Goal: Navigation & Orientation: Go to known website

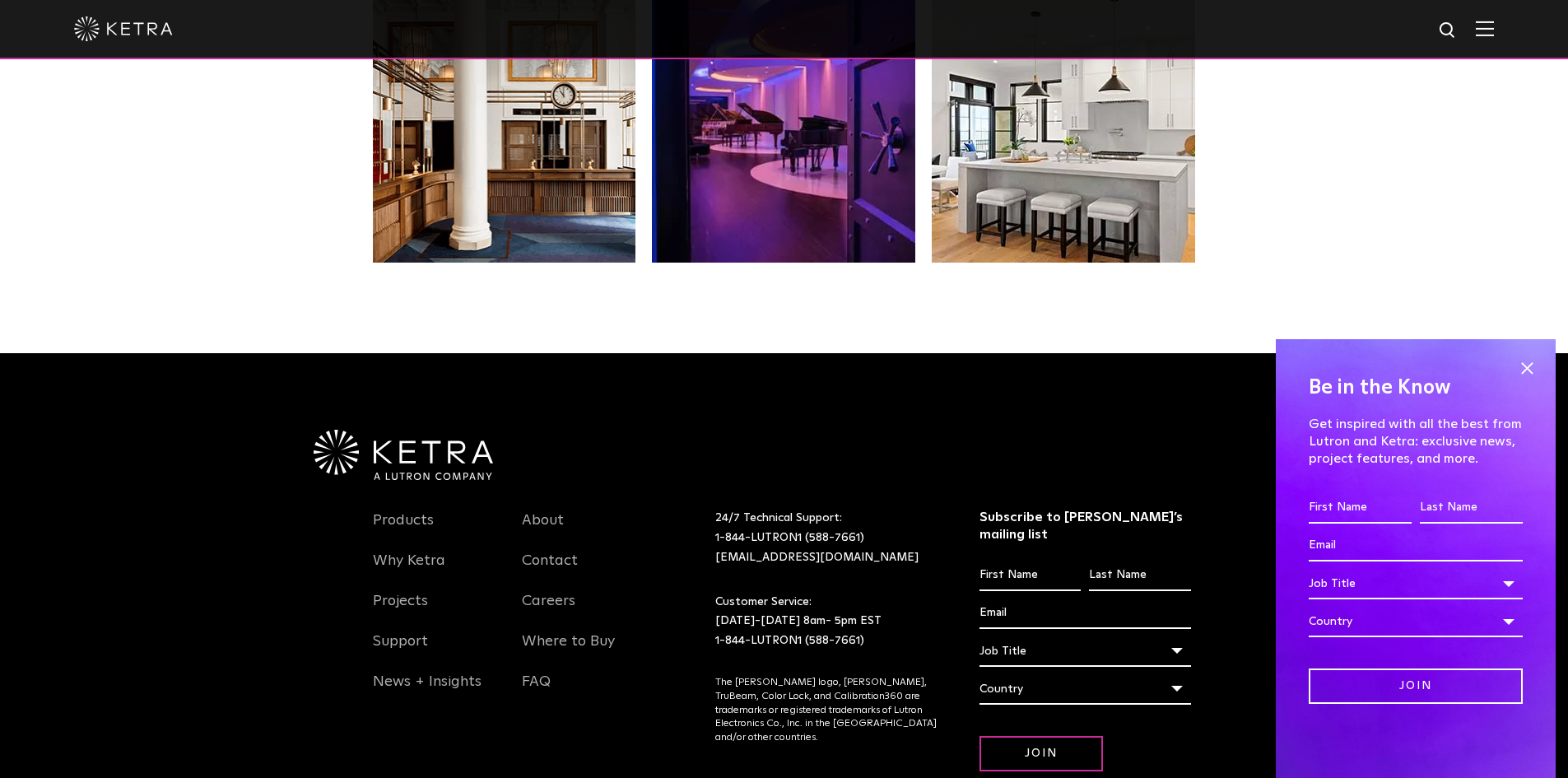
scroll to position [3464, 0]
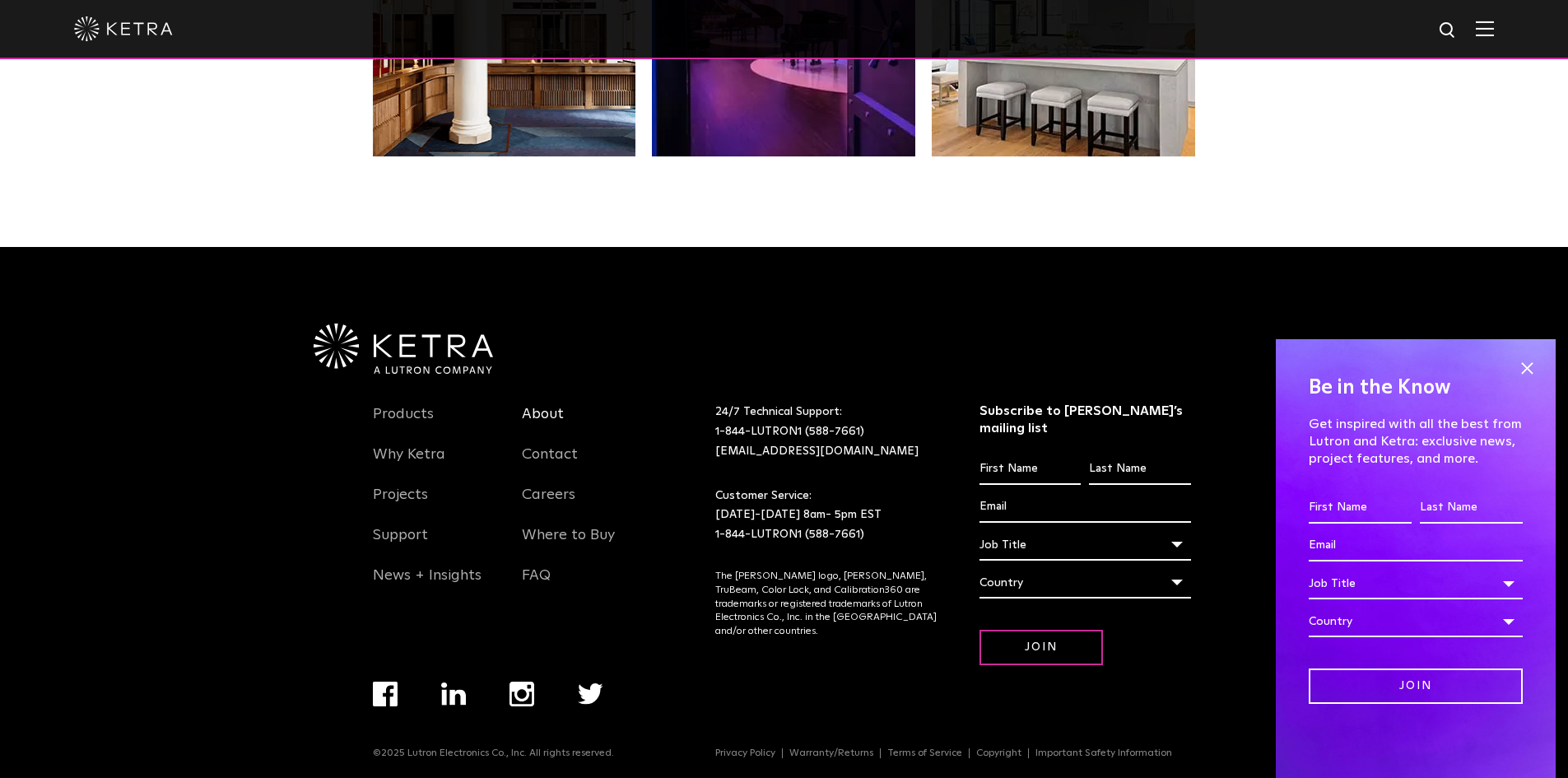
click at [532, 414] on link "About" at bounding box center [543, 424] width 42 height 38
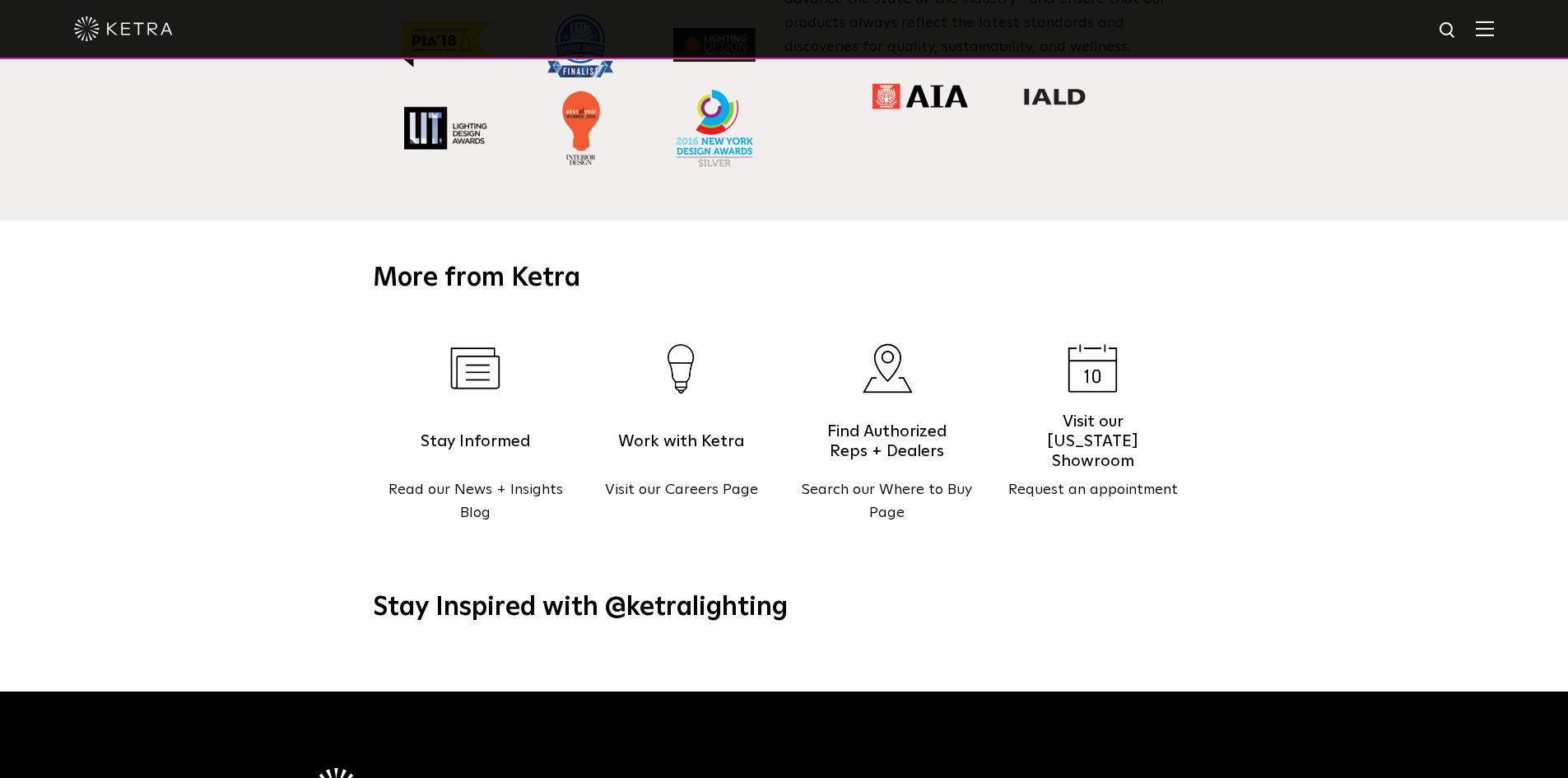
scroll to position [1746, 0]
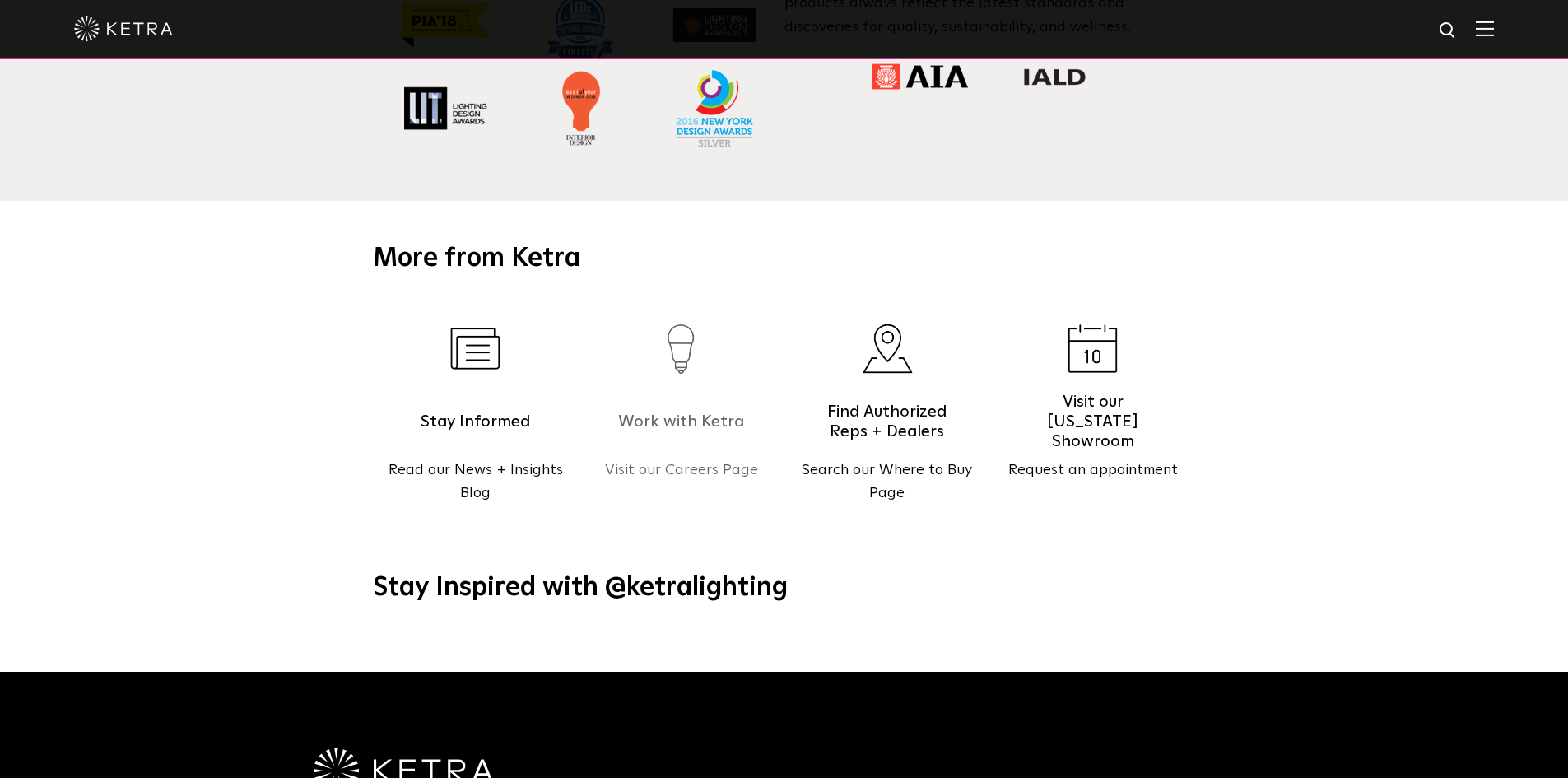
click at [629, 459] on p "Visit our Careers Page" at bounding box center [682, 471] width 205 height 24
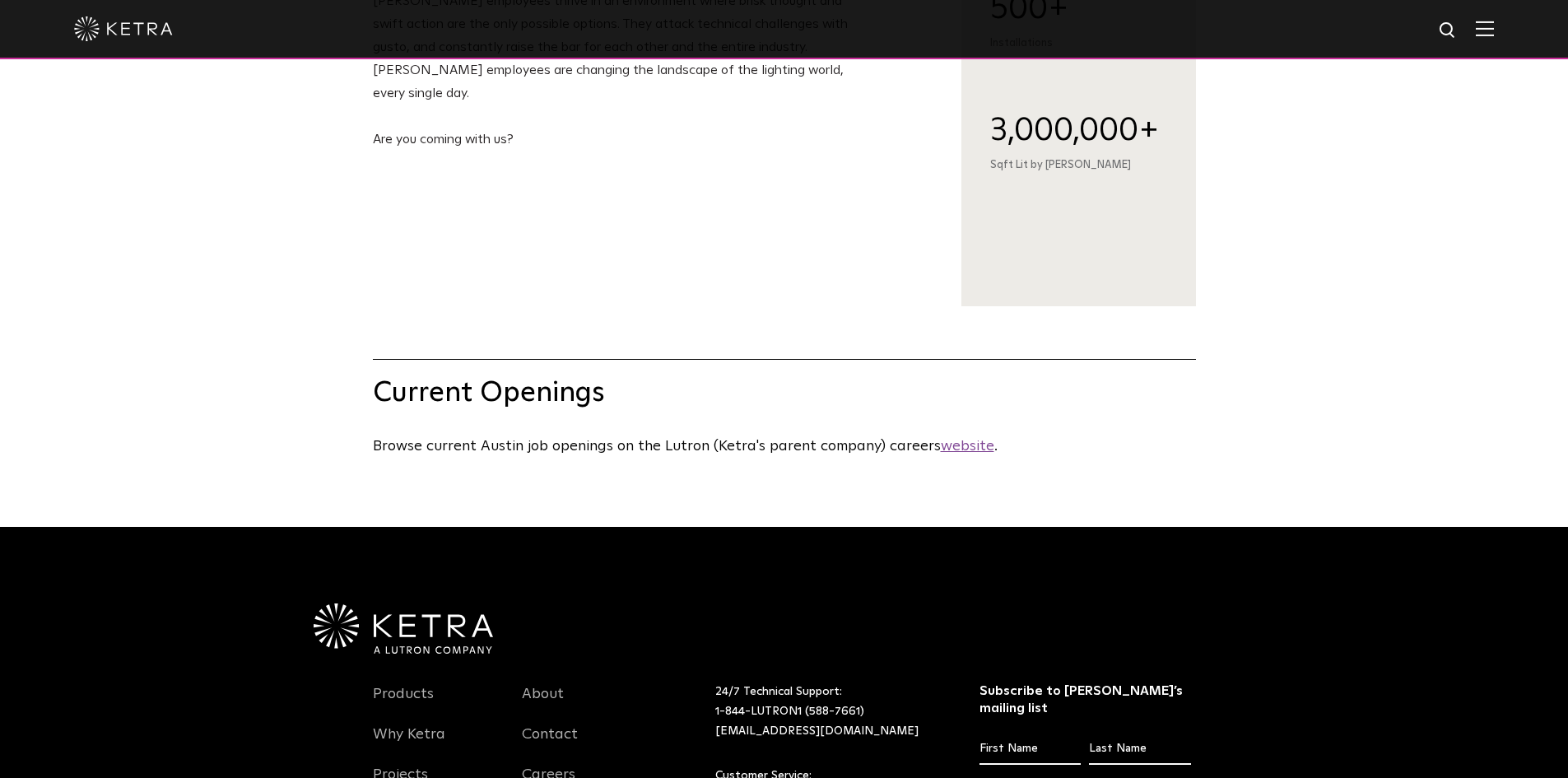
scroll to position [626, 0]
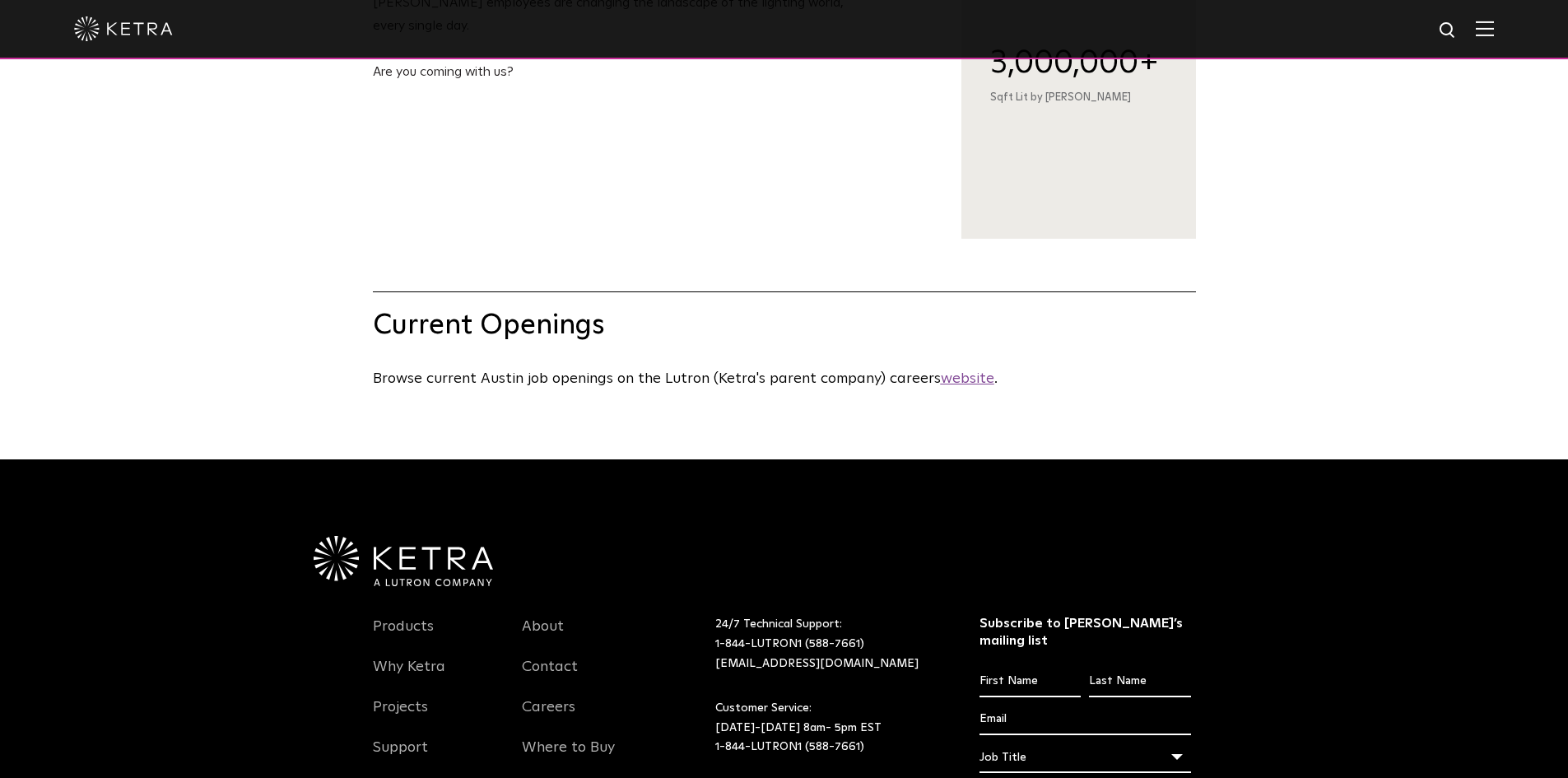
click at [948, 386] on u "website" at bounding box center [967, 378] width 54 height 15
